Goal: Task Accomplishment & Management: Manage account settings

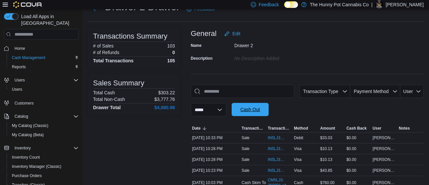
scroll to position [26, 0]
click at [272, 150] on span "IN5LJ3-5958652" at bounding box center [276, 148] width 17 height 5
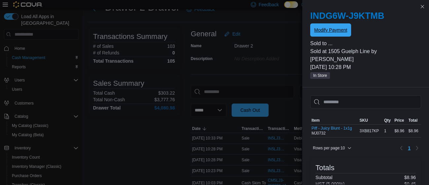
click at [340, 29] on span "Modify Payment" at bounding box center [330, 30] width 33 height 7
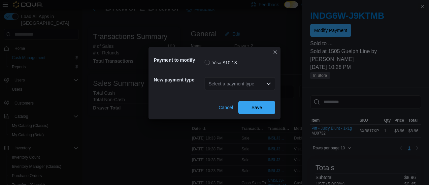
click at [239, 83] on div "Select a payment type" at bounding box center [240, 83] width 71 height 13
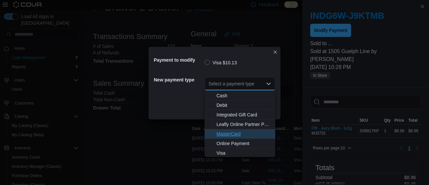
click at [233, 131] on span "MasterCard" at bounding box center [243, 134] width 55 height 7
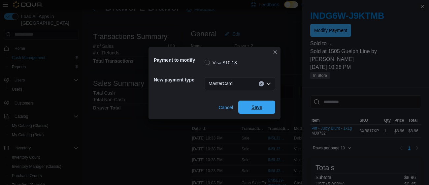
click at [260, 108] on span "Save" at bounding box center [256, 107] width 11 height 7
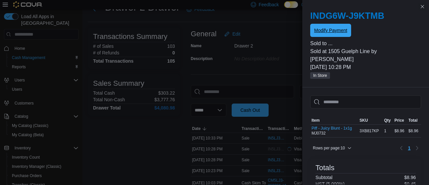
scroll to position [0, 0]
click at [425, 7] on button "Close this dialog" at bounding box center [422, 6] width 8 height 8
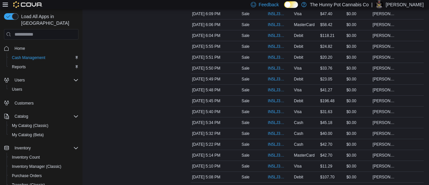
scroll to position [501, 0]
click at [272, 163] on span "IN5LJ3-5955554" at bounding box center [276, 165] width 17 height 5
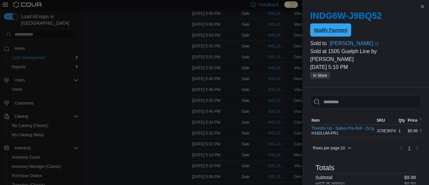
click at [328, 35] on span "Modify Payment" at bounding box center [330, 29] width 33 height 13
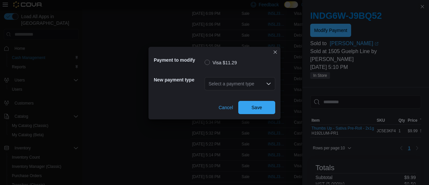
click at [259, 85] on div "Select a payment type" at bounding box center [240, 83] width 71 height 13
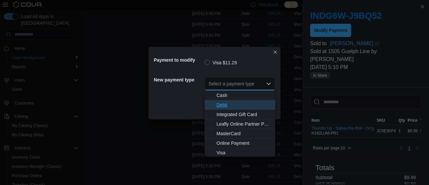
click at [218, 106] on span "Debit" at bounding box center [243, 105] width 55 height 7
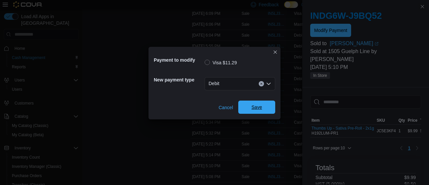
click at [257, 109] on span "Save" at bounding box center [256, 107] width 11 height 7
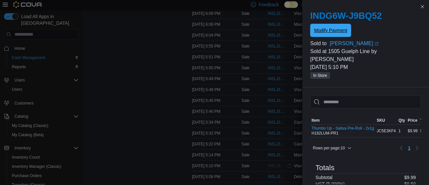
scroll to position [0, 0]
click at [422, 9] on button "Close this dialog" at bounding box center [422, 6] width 8 height 8
